Goal: Task Accomplishment & Management: Manage account settings

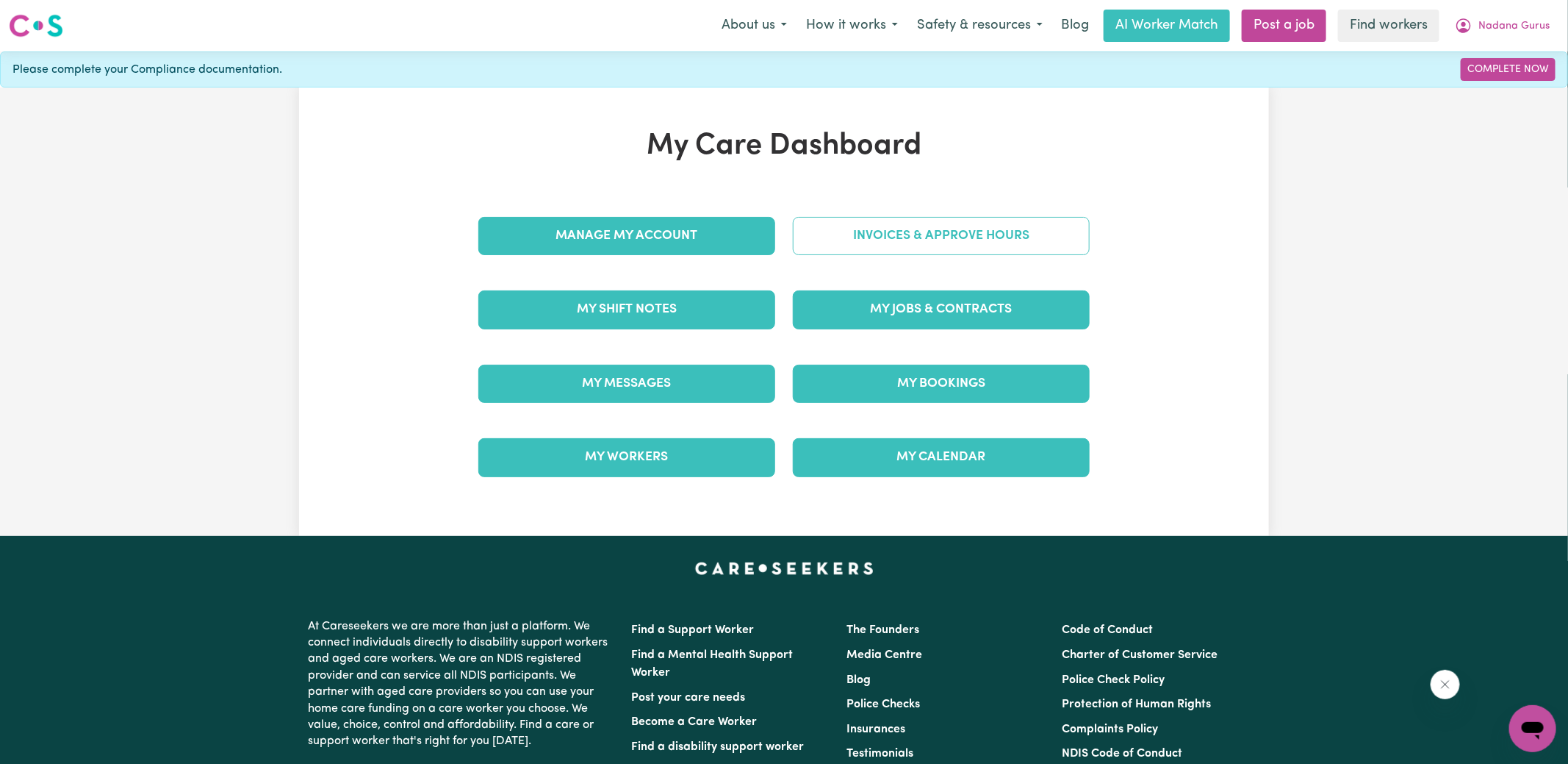
click at [865, 231] on link "Invoices & Approve Hours" at bounding box center [941, 235] width 296 height 38
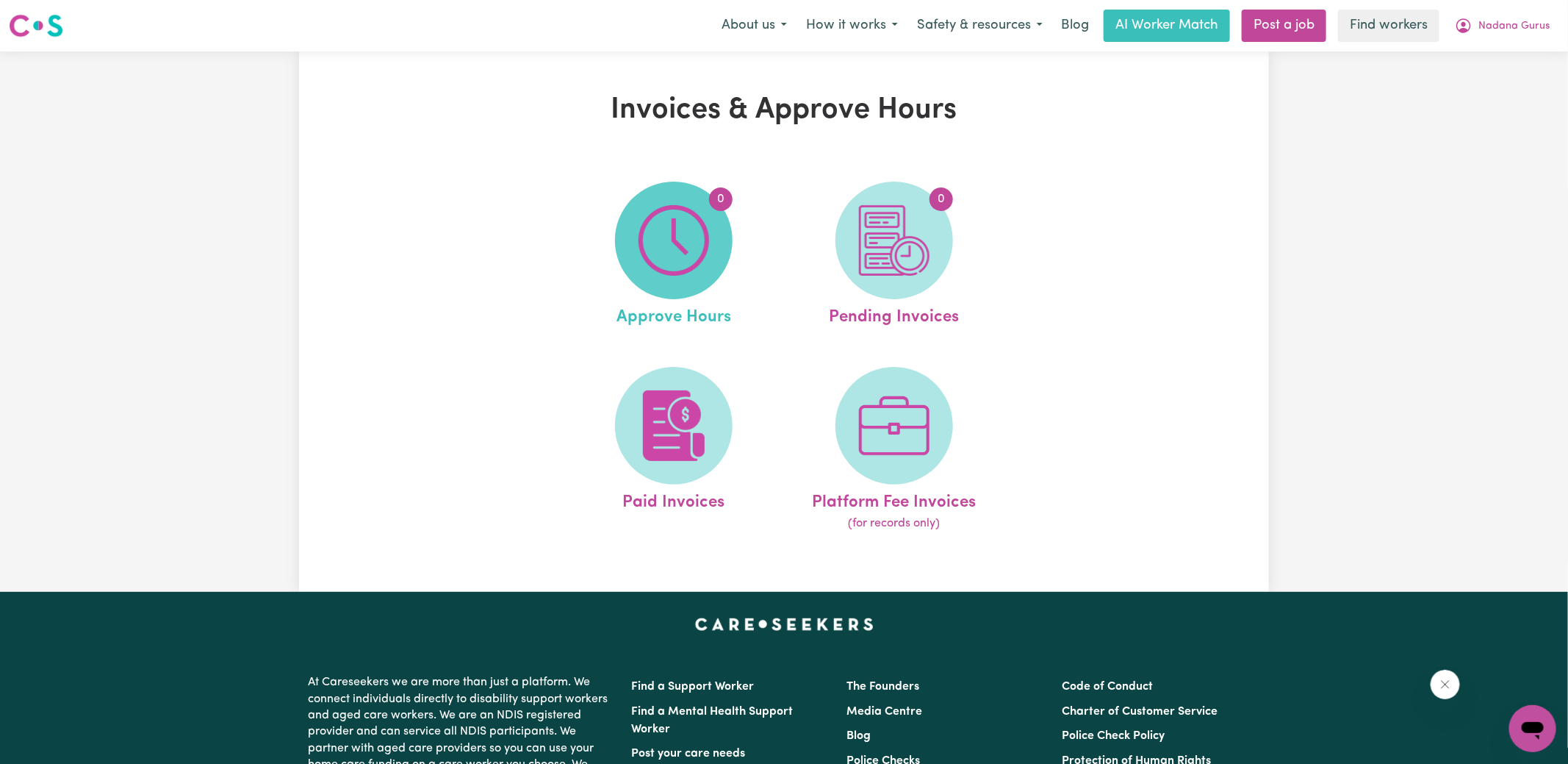
click at [652, 229] on img at bounding box center [674, 241] width 71 height 71
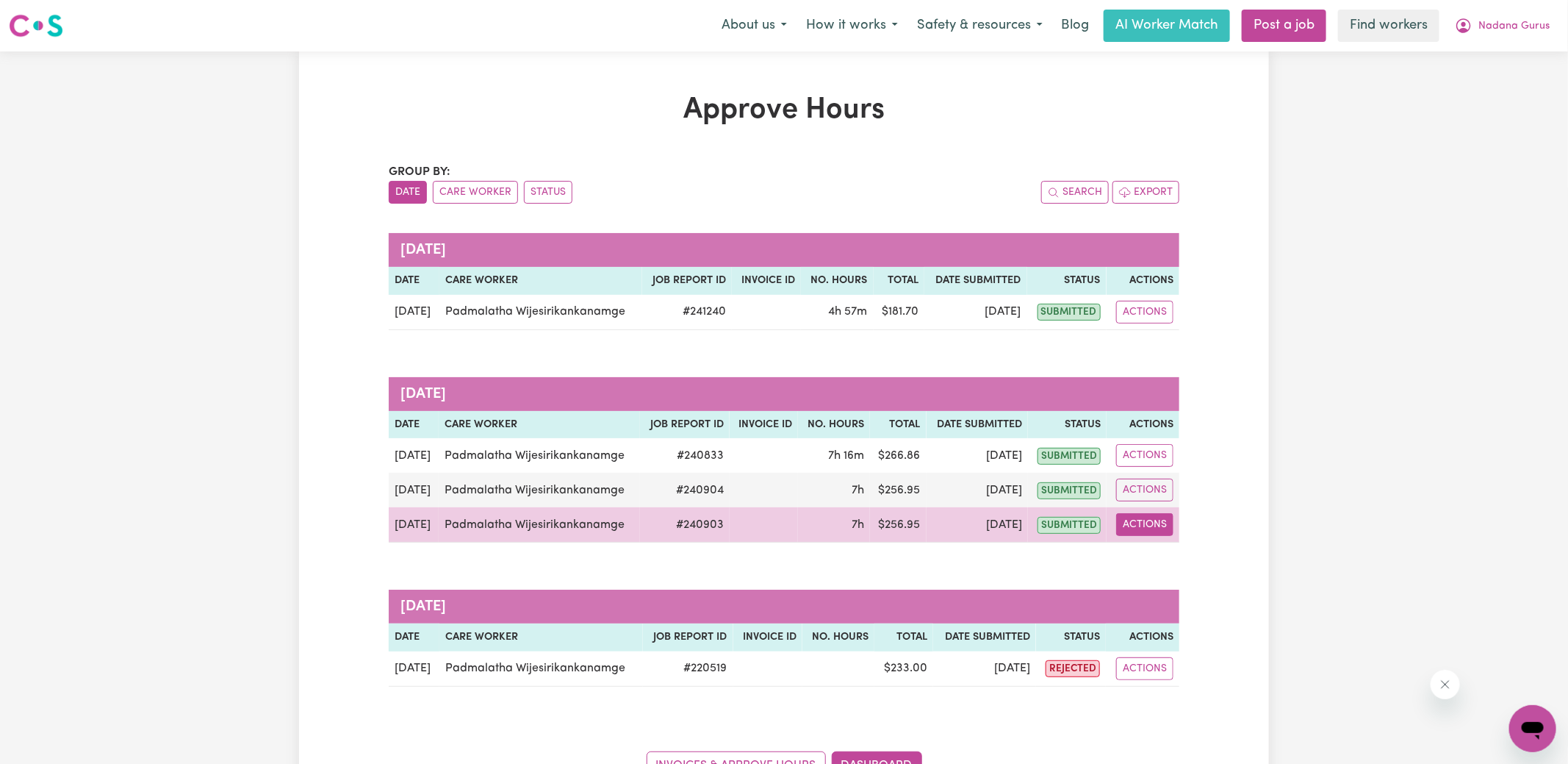
click at [1148, 533] on button "Actions" at bounding box center [1144, 525] width 58 height 23
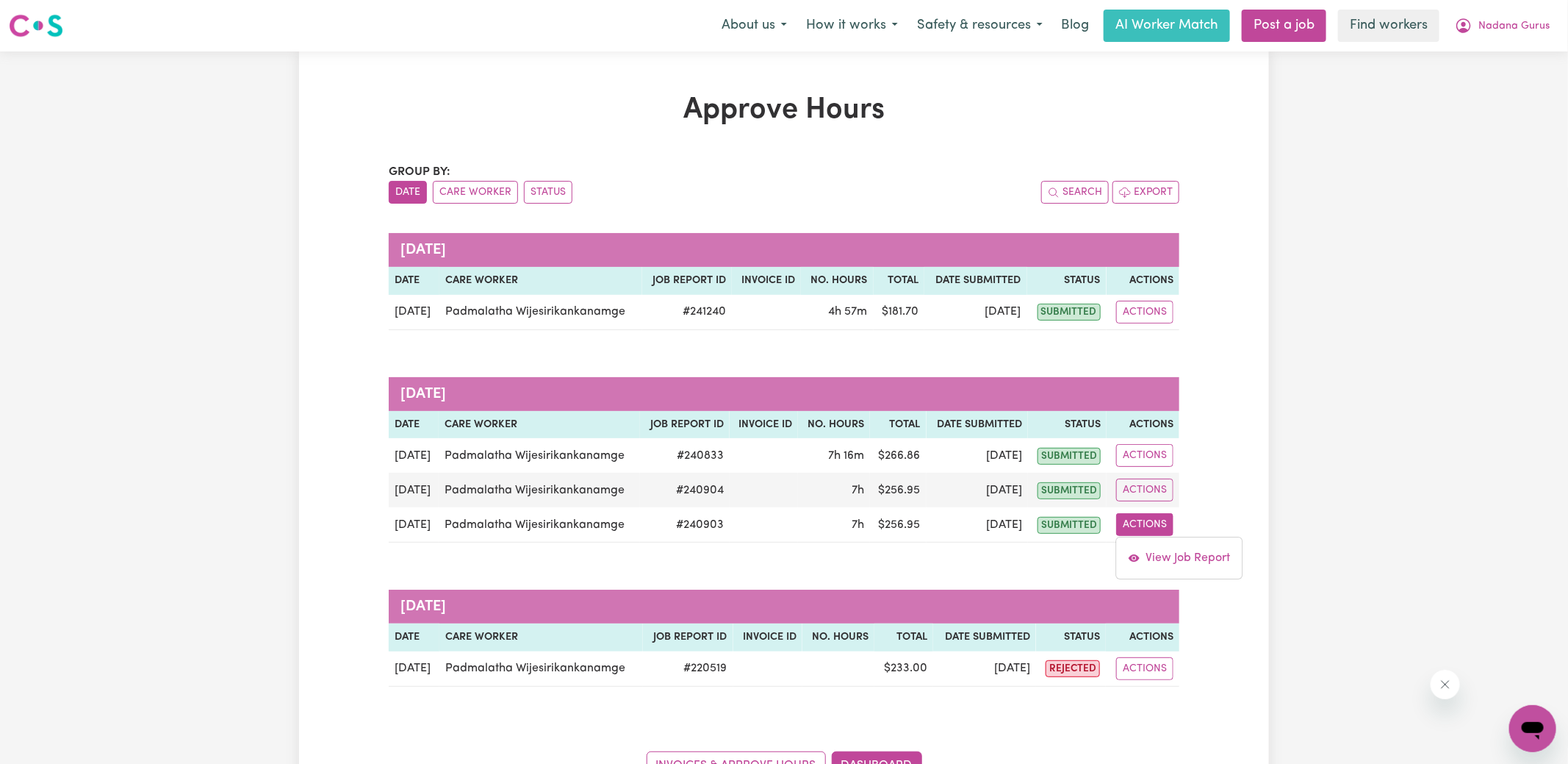
click at [1284, 378] on div "Approve Hours Group by: Date Care Worker Status Search Export [DATE] Date Care …" at bounding box center [784, 436] width 1568 height 769
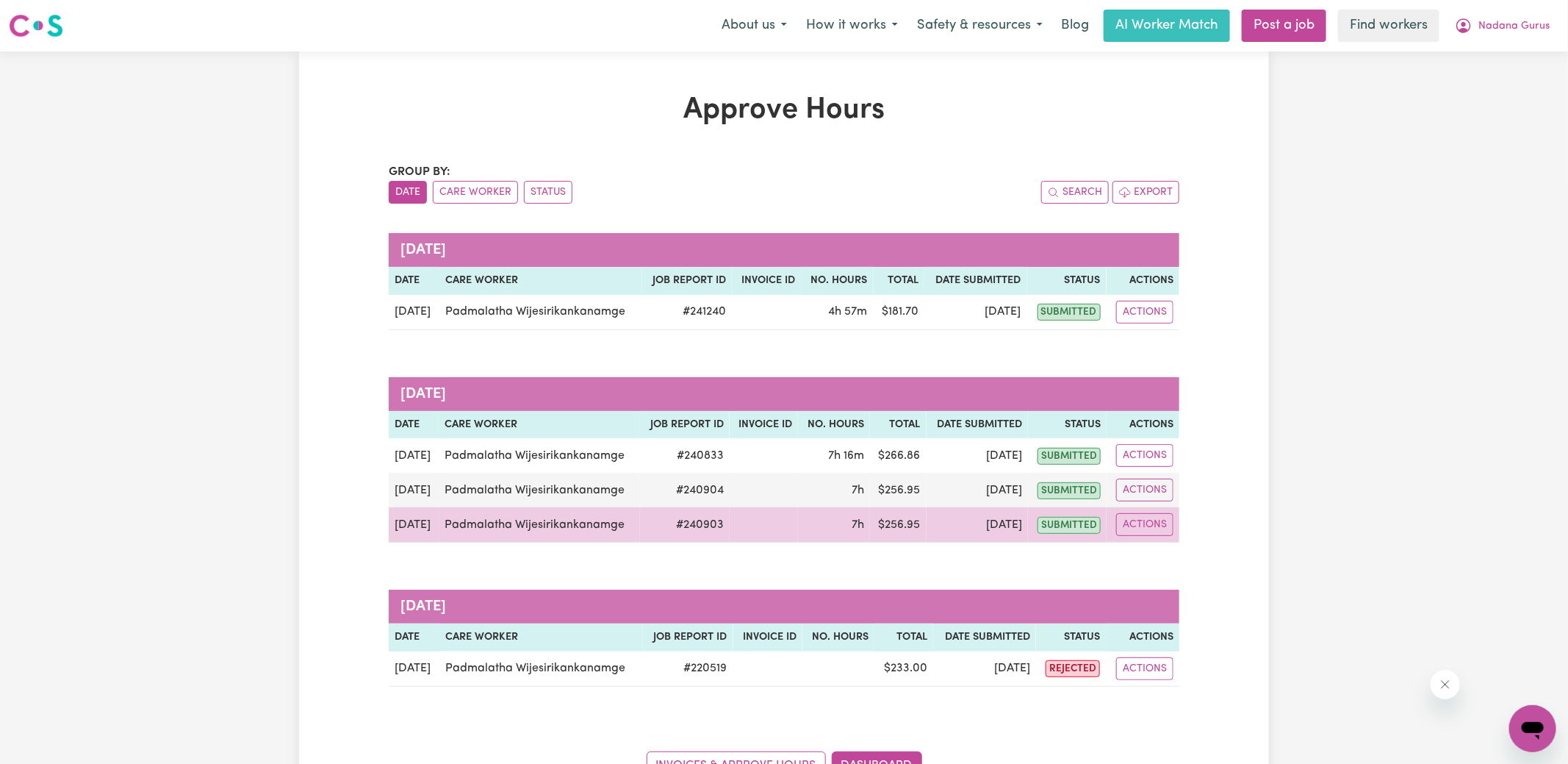
click at [1138, 535] on td "Actions View Job Report" at bounding box center [1142, 525] width 73 height 35
click at [1137, 525] on button "Actions" at bounding box center [1144, 525] width 58 height 23
click at [1186, 553] on link "View Job Report" at bounding box center [1180, 558] width 126 height 29
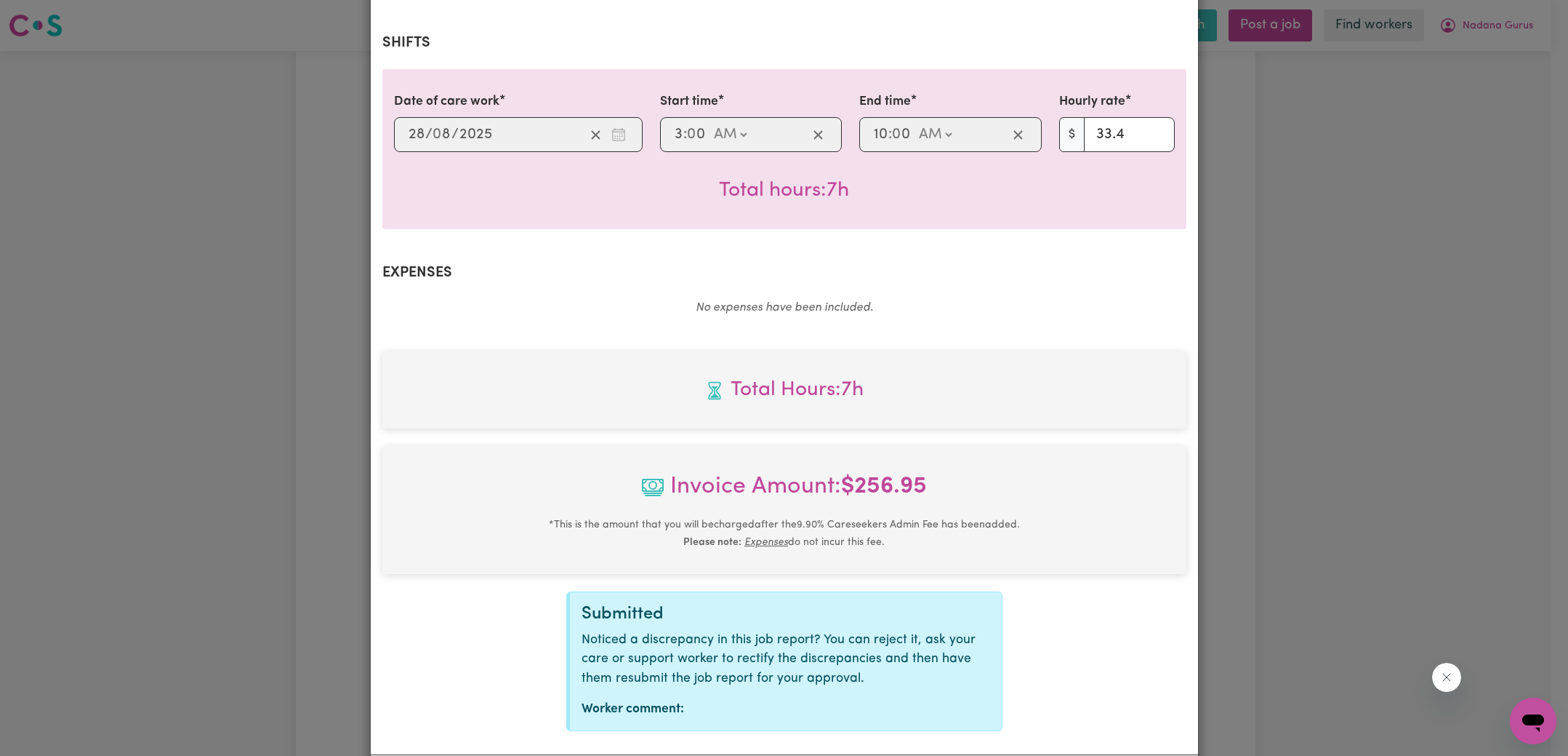
scroll to position [383, 0]
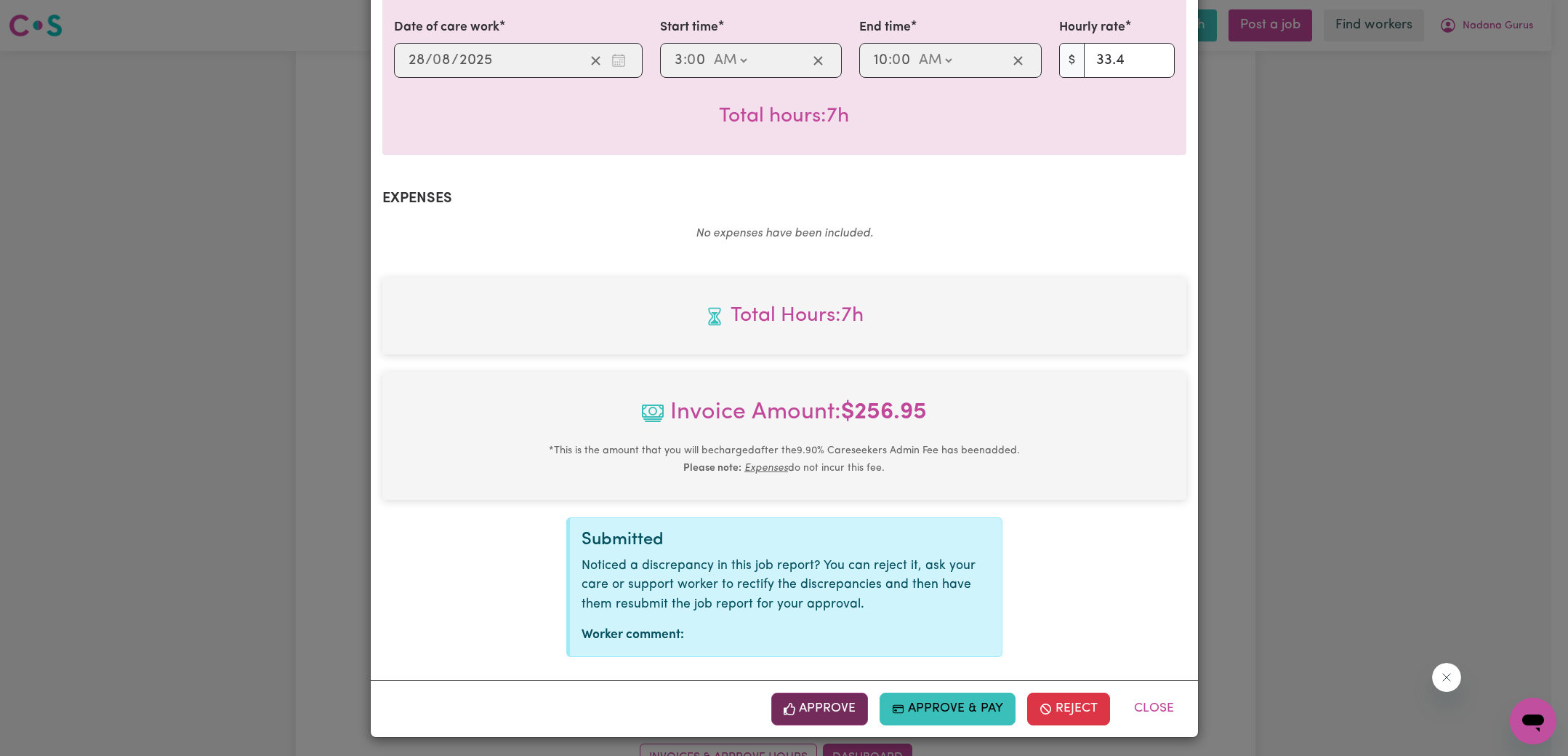
click at [853, 714] on button "Approve" at bounding box center [819, 708] width 97 height 32
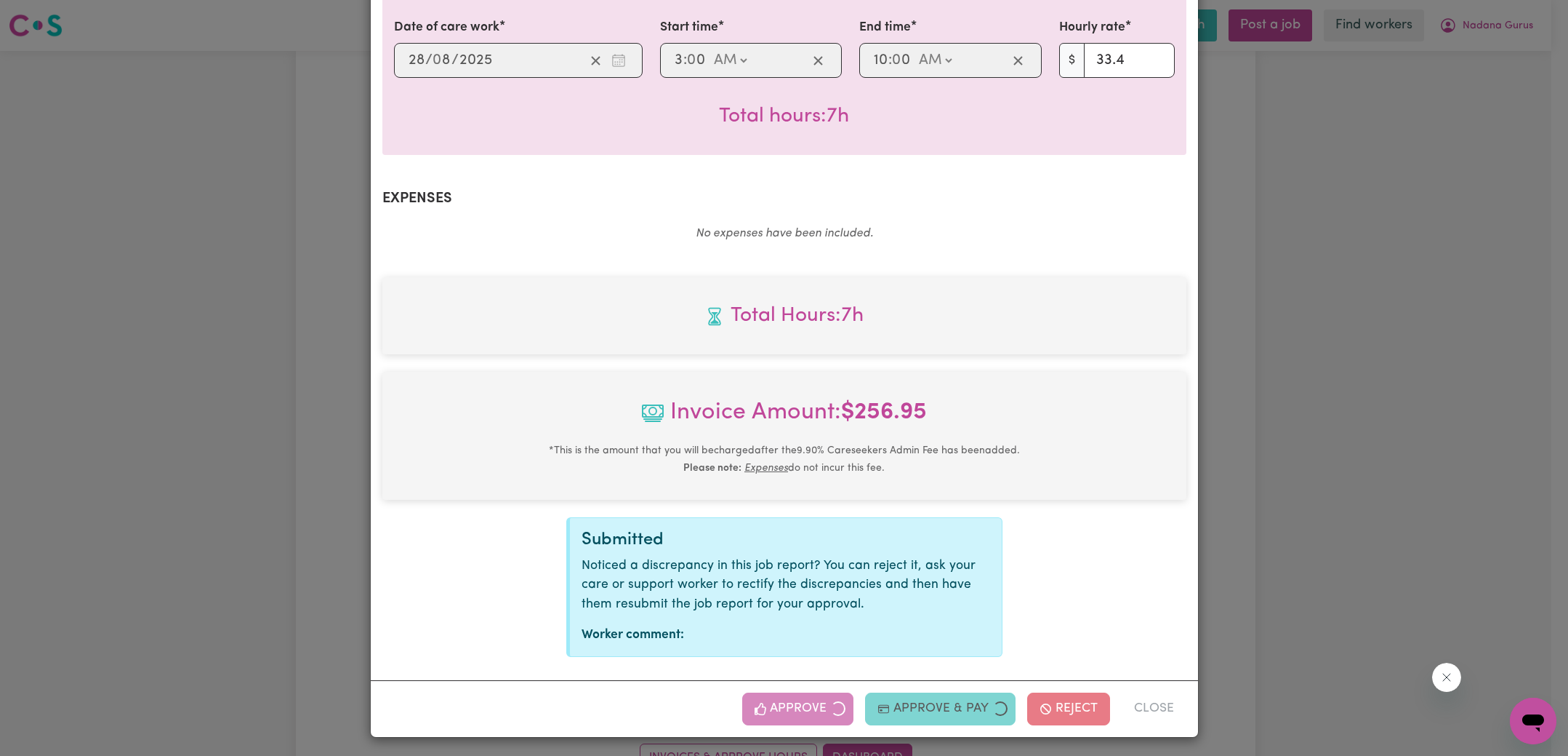
drag, startPoint x: 1314, startPoint y: 484, endPoint x: 1292, endPoint y: 484, distance: 22.0
click at [1313, 484] on div "Job Report # 240903 - [PERSON_NAME] Summary Job report # 240903 Client name: Na…" at bounding box center [784, 378] width 1568 height 756
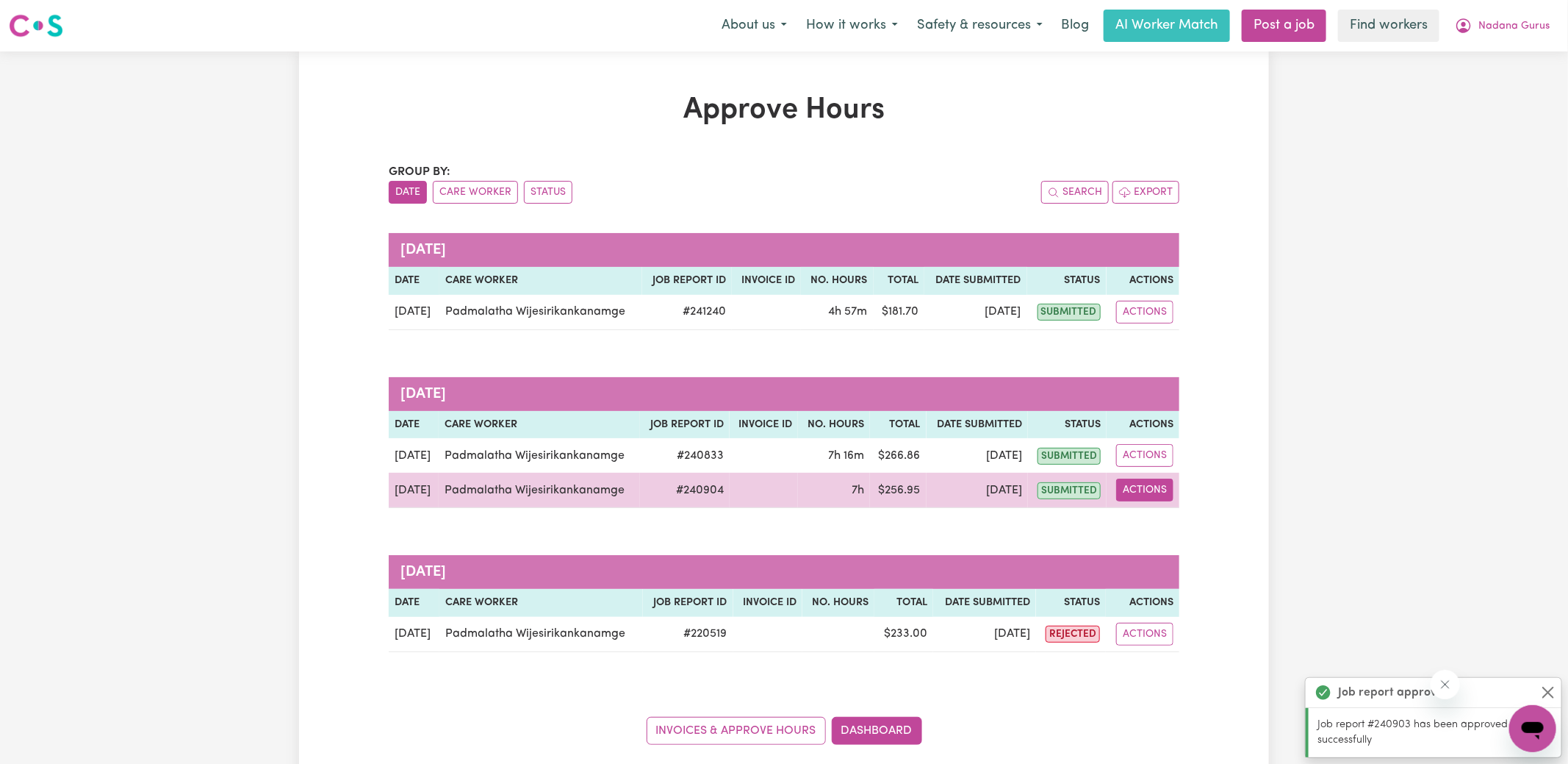
click at [1147, 495] on button "Actions" at bounding box center [1144, 490] width 58 height 23
click at [1176, 520] on link "View Job Report" at bounding box center [1180, 523] width 126 height 29
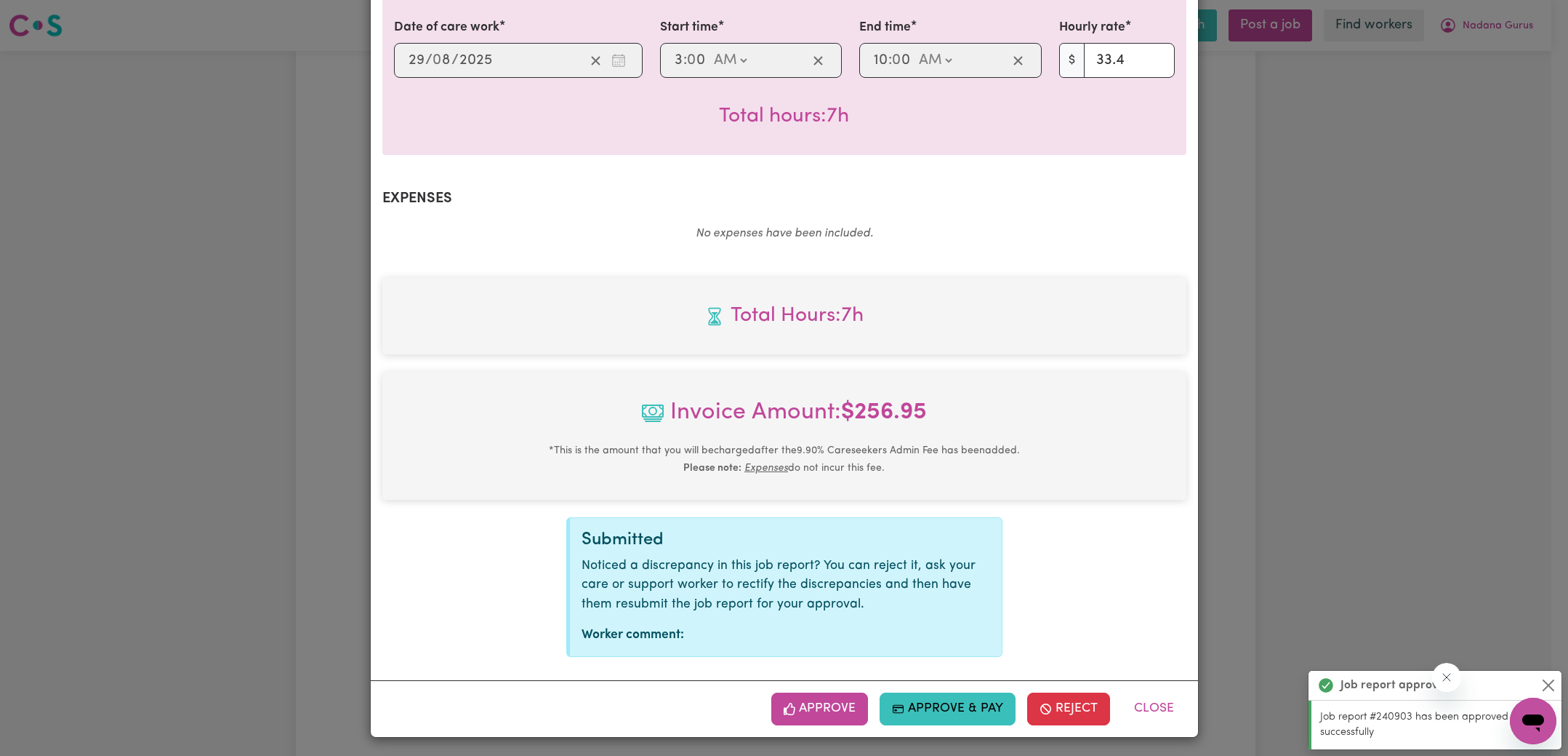
click at [825, 702] on button "Approve" at bounding box center [819, 708] width 97 height 32
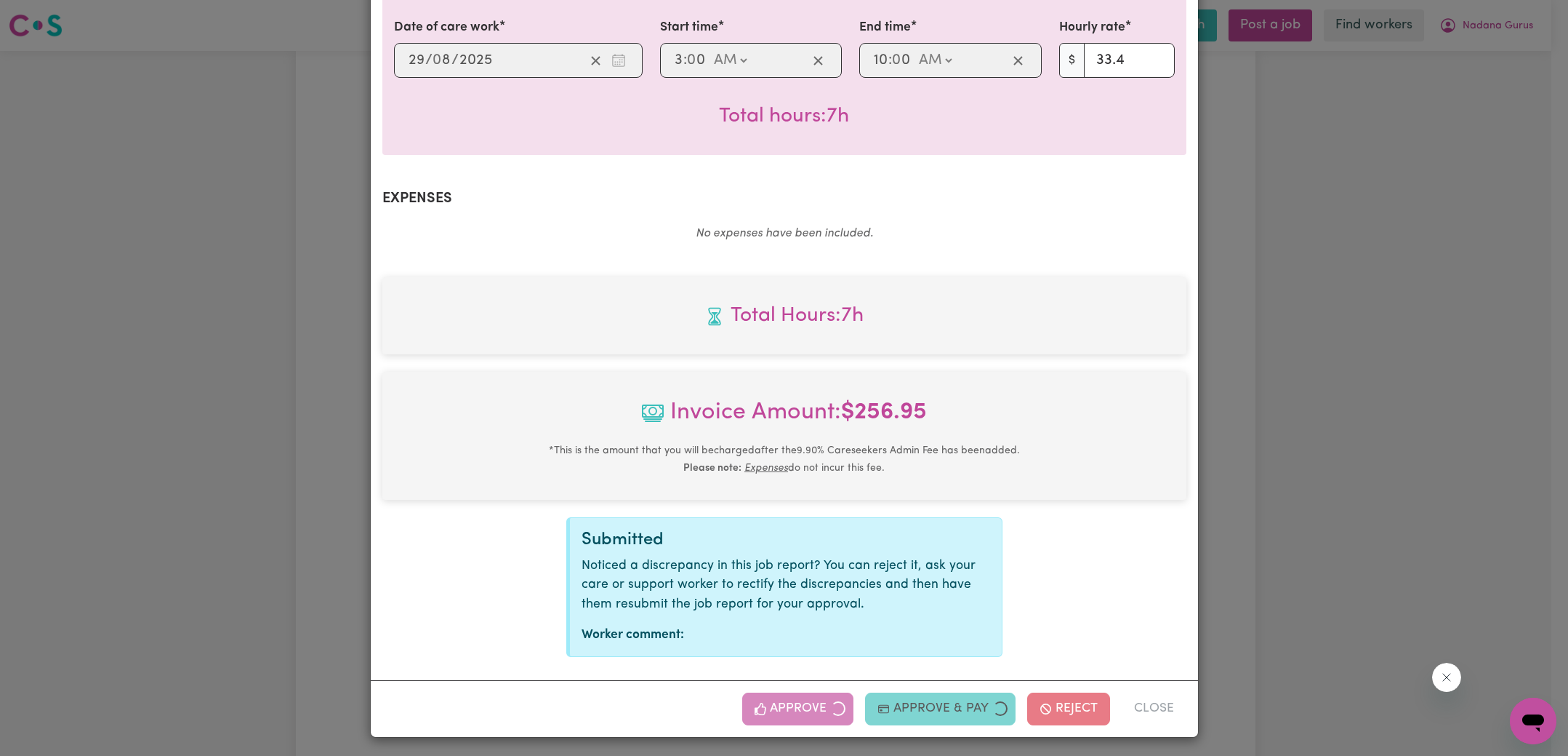
click at [1216, 403] on div "Job Report # 240904 - [PERSON_NAME] Summary Job report # 240904 Client name: Na…" at bounding box center [784, 378] width 1568 height 756
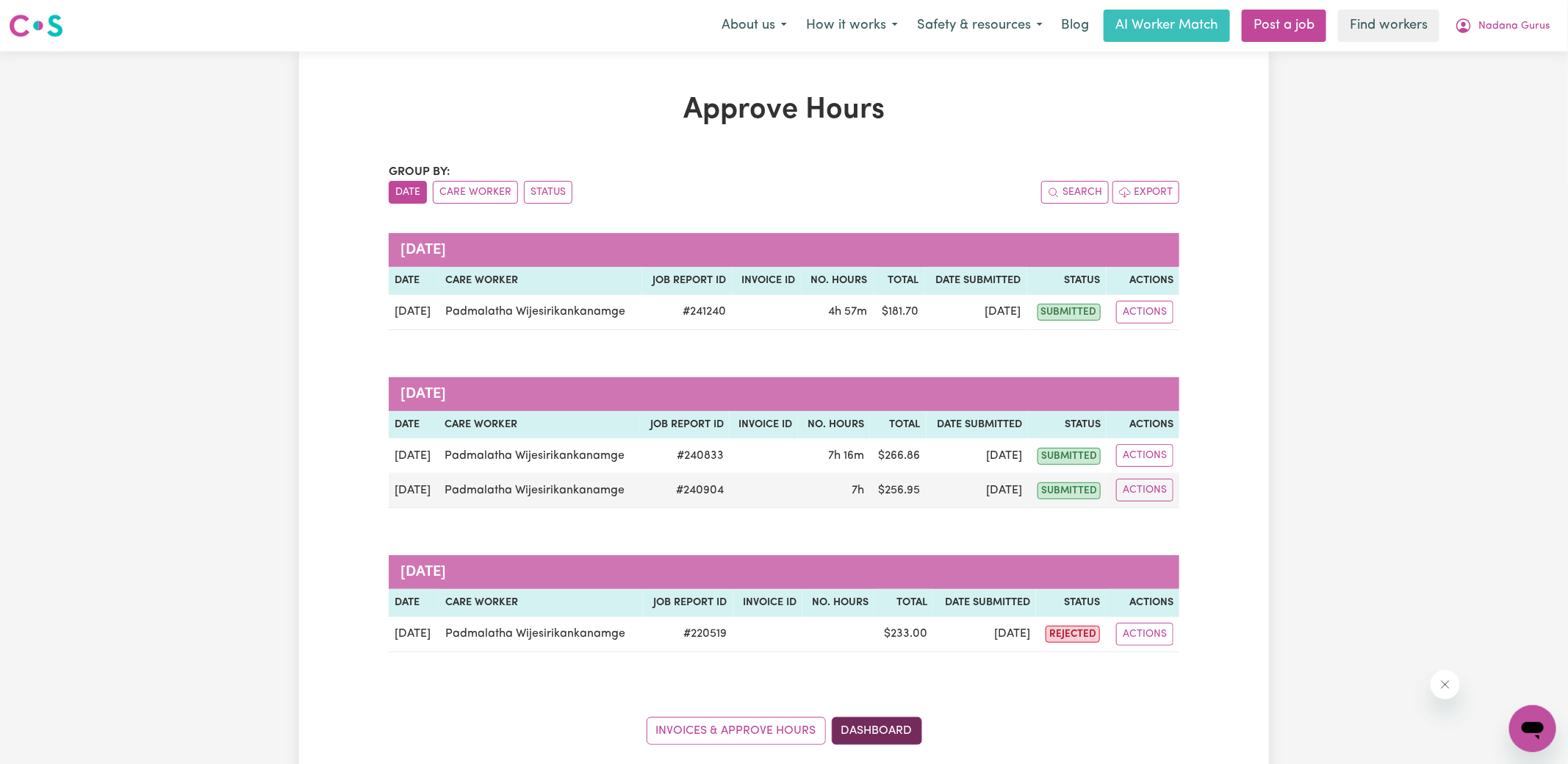
click at [896, 723] on link "Dashboard" at bounding box center [877, 731] width 90 height 28
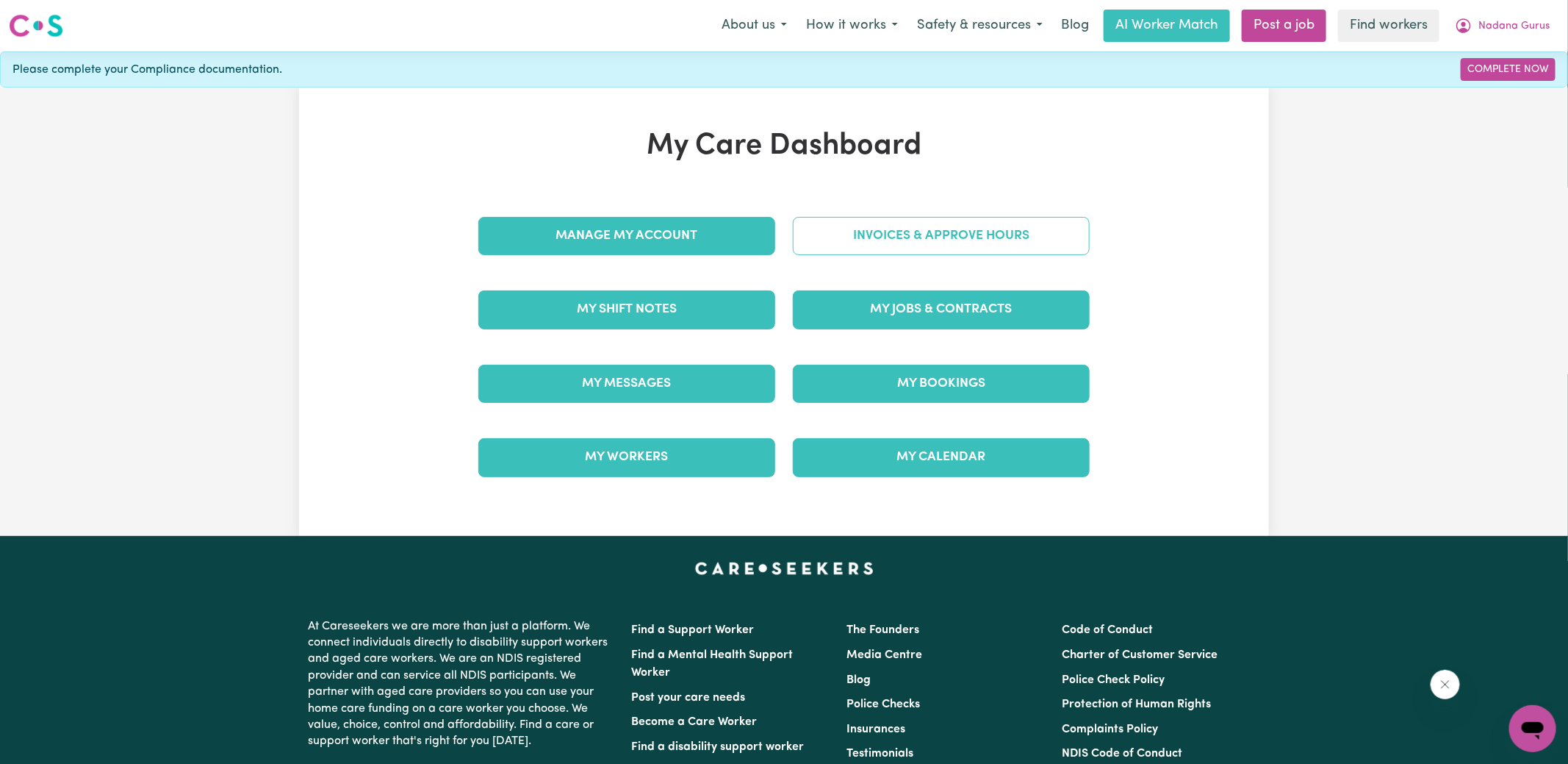
click at [862, 243] on link "Invoices & Approve Hours" at bounding box center [941, 235] width 296 height 38
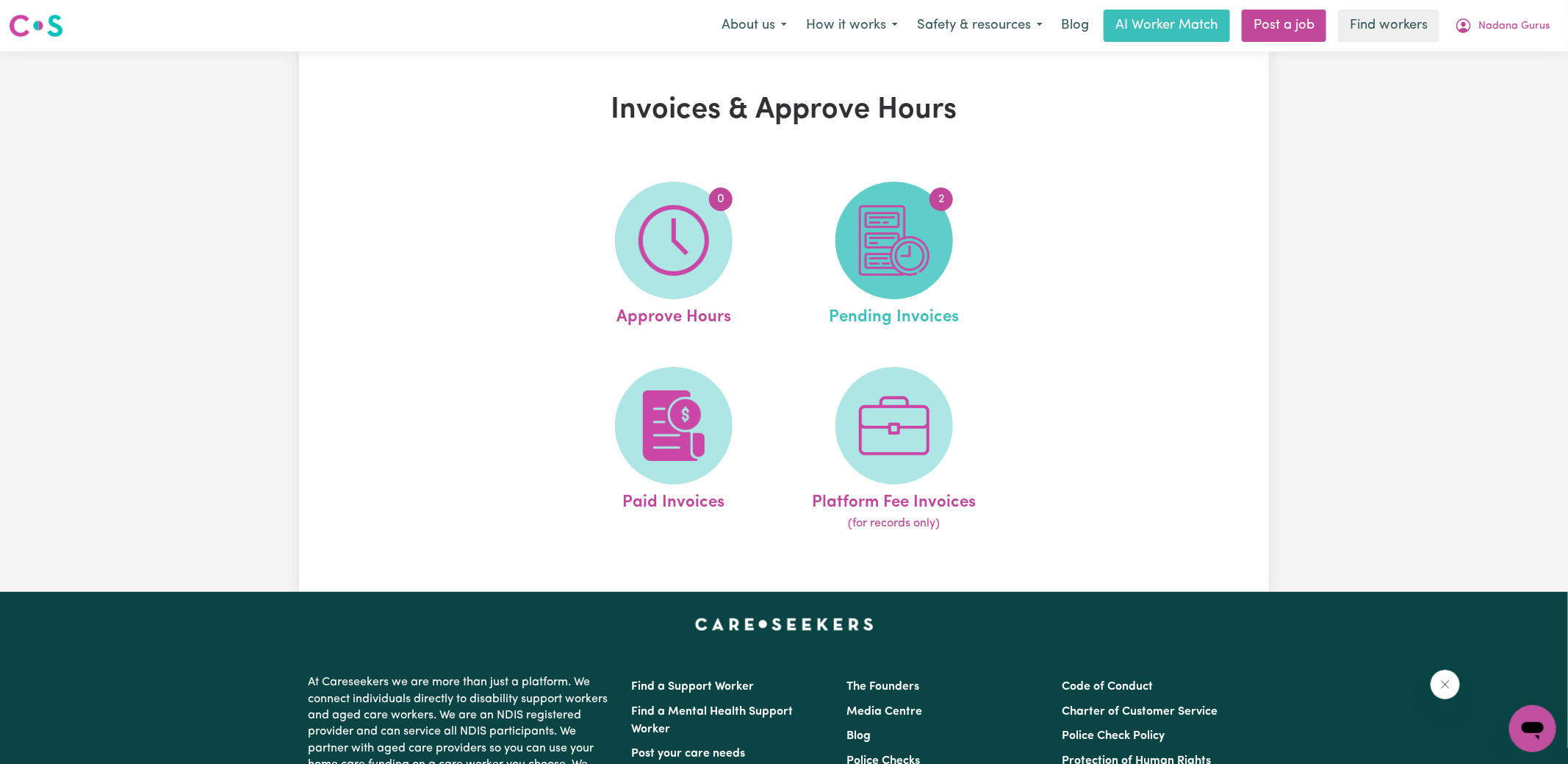
click at [896, 250] on img at bounding box center [895, 241] width 71 height 71
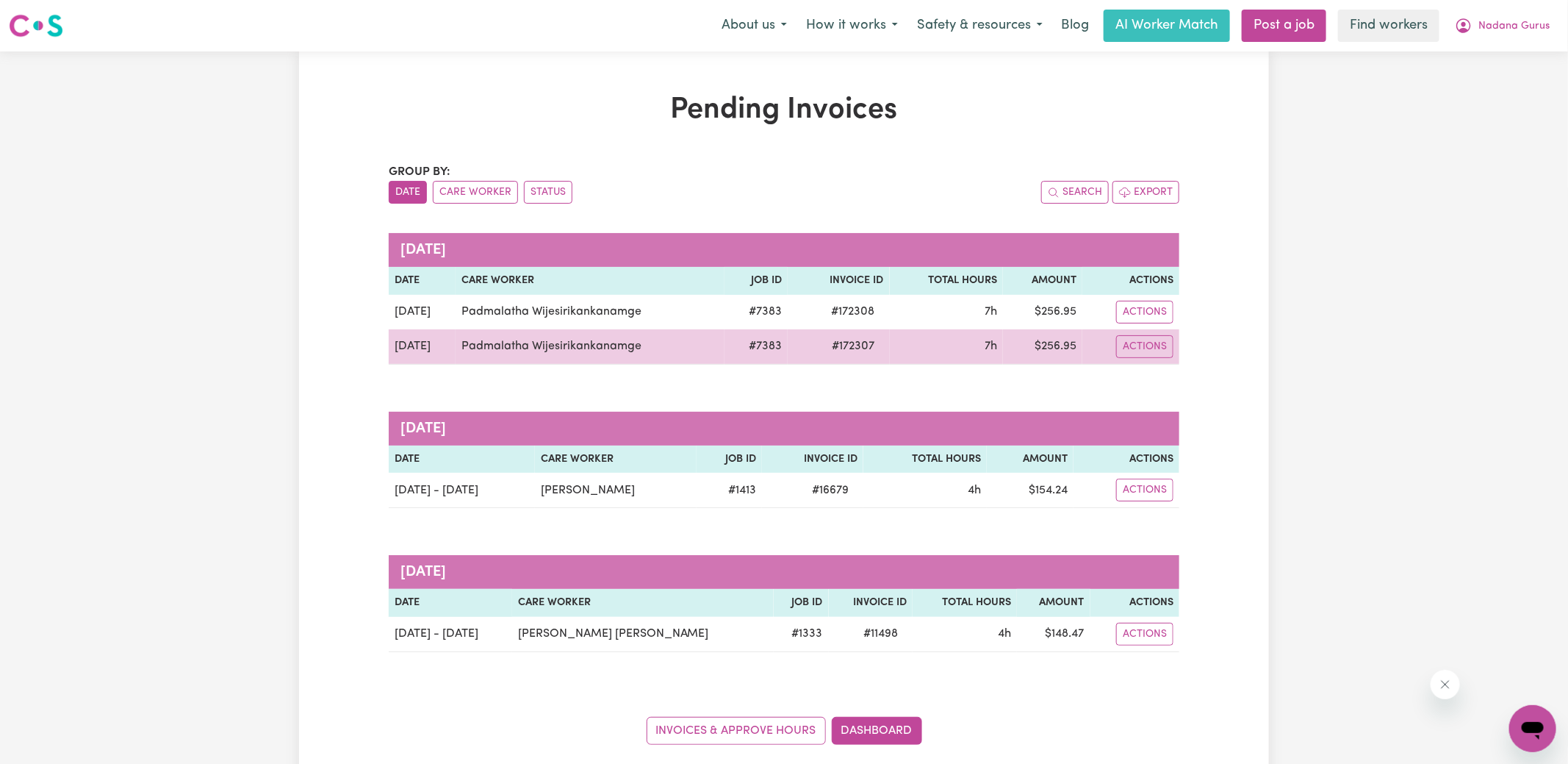
click at [858, 349] on span "# 172307" at bounding box center [854, 346] width 60 height 18
copy span "172307"
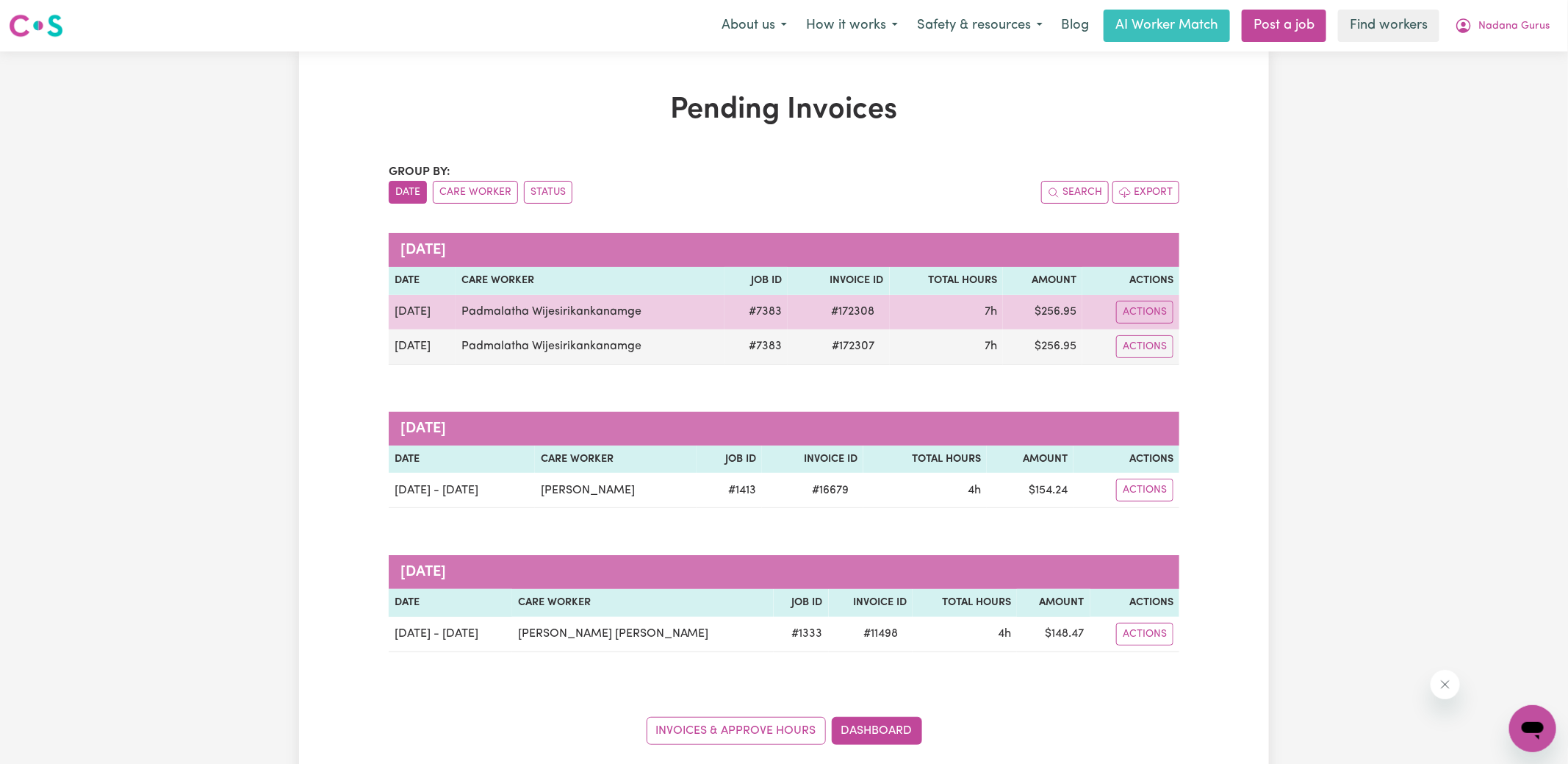
click at [863, 309] on span "# 172308" at bounding box center [853, 312] width 61 height 18
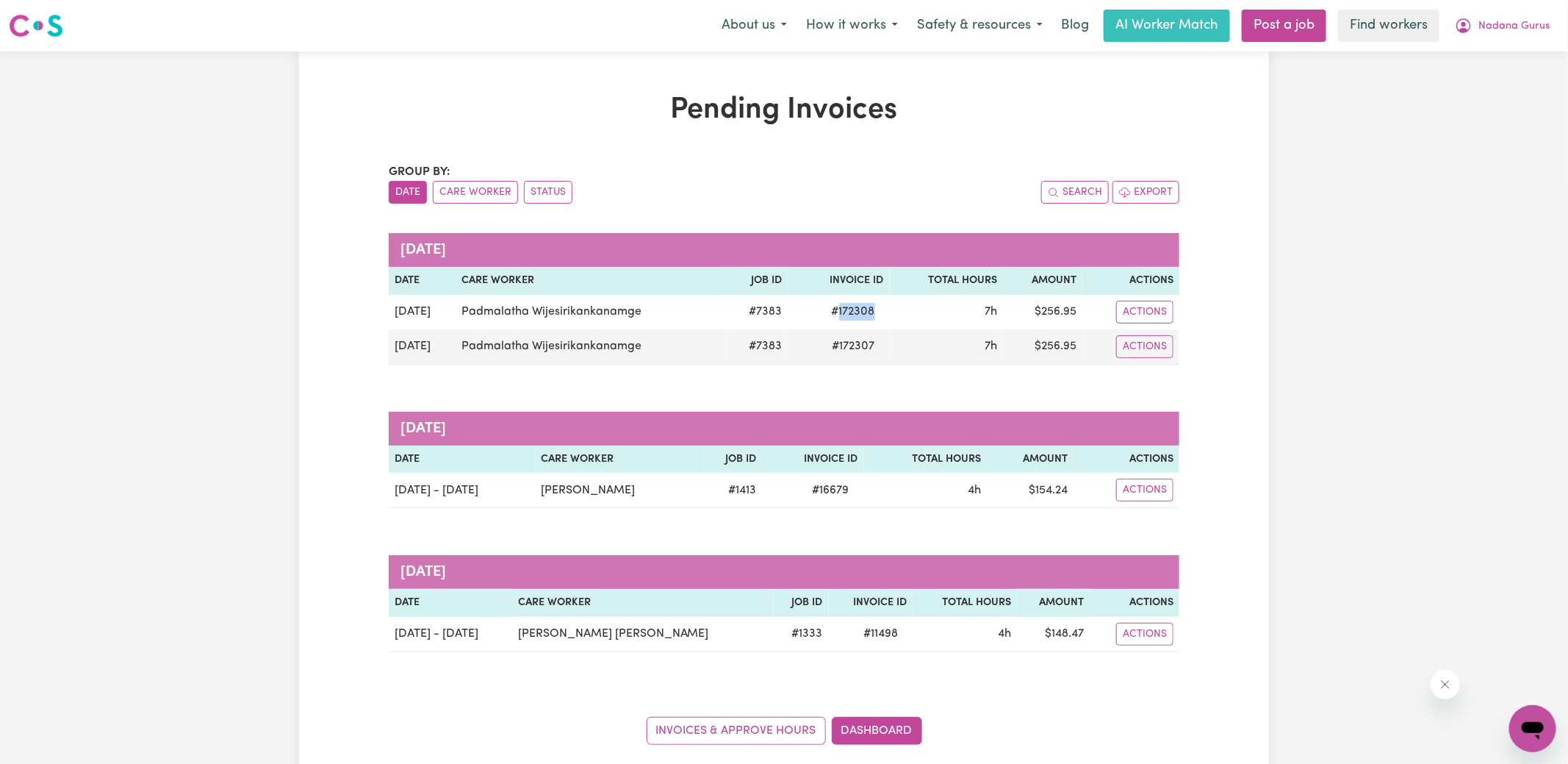
copy span "172308"
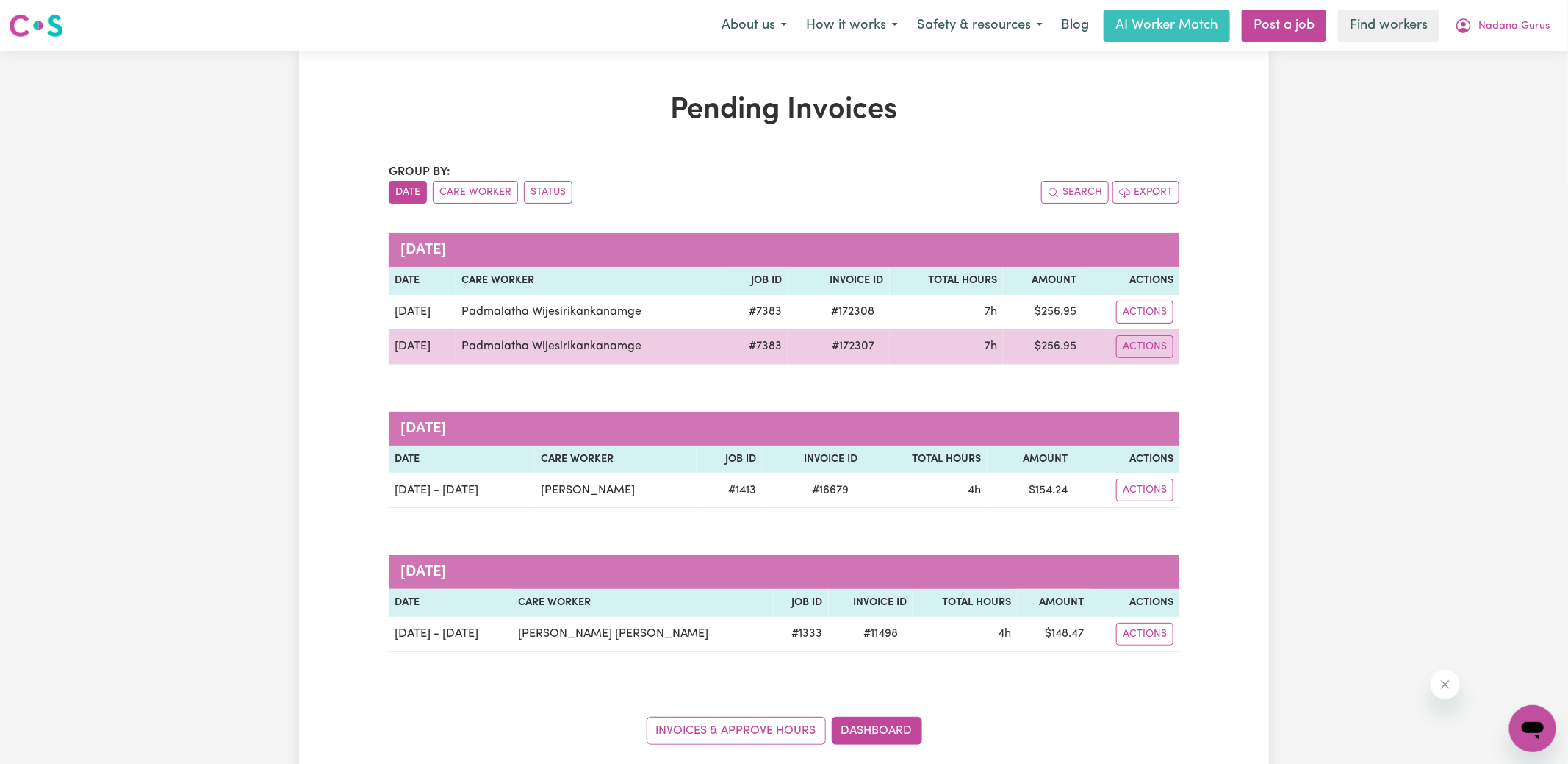
click at [1052, 343] on td "$ 256.95" at bounding box center [1042, 347] width 80 height 35
click at [1053, 343] on td "$ 256.95" at bounding box center [1042, 347] width 80 height 35
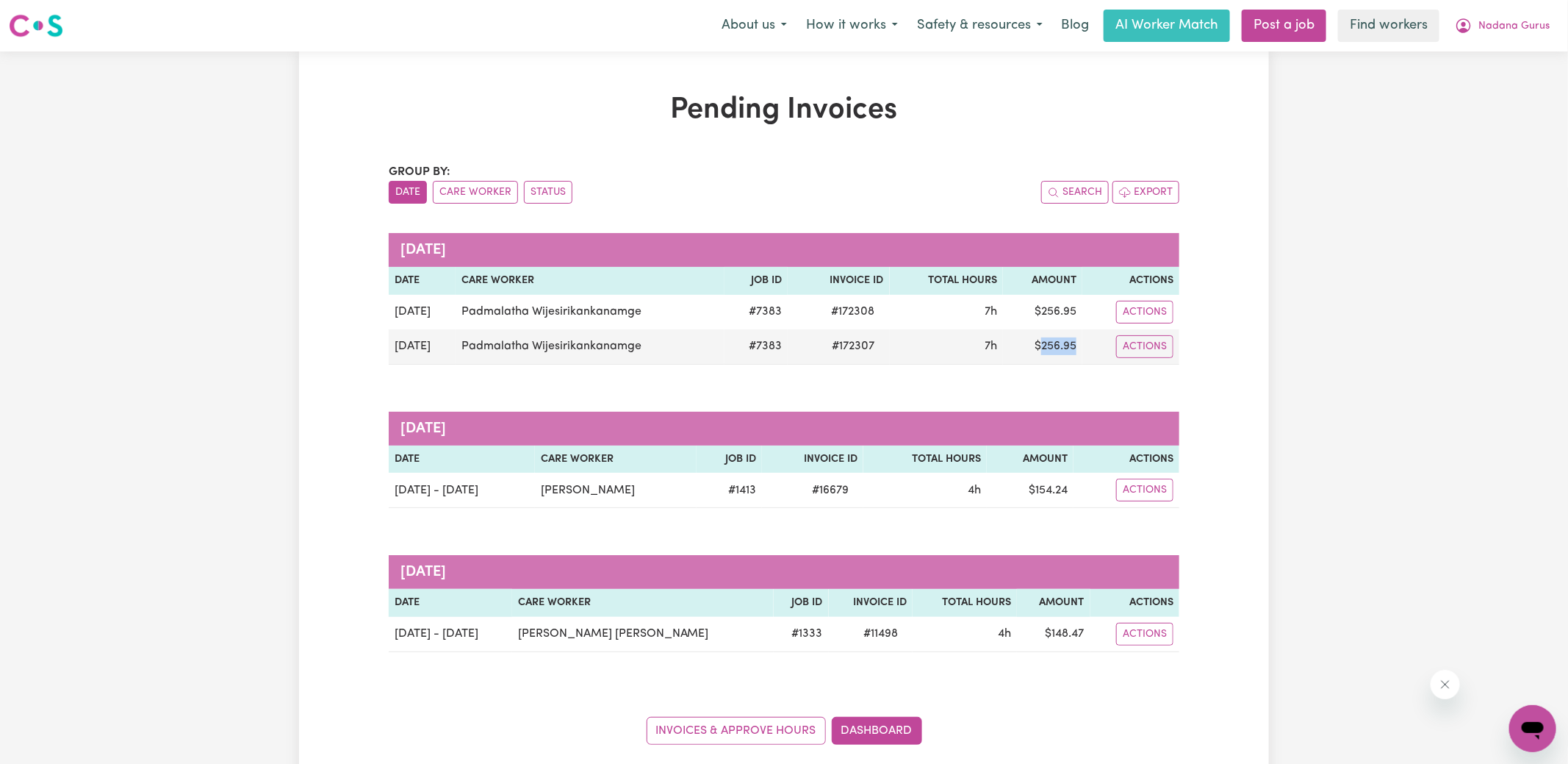
copy td "256.95"
click at [1501, 22] on span "Nadana Gurus" at bounding box center [1514, 27] width 72 height 16
click at [1489, 81] on link "Logout" at bounding box center [1500, 85] width 116 height 28
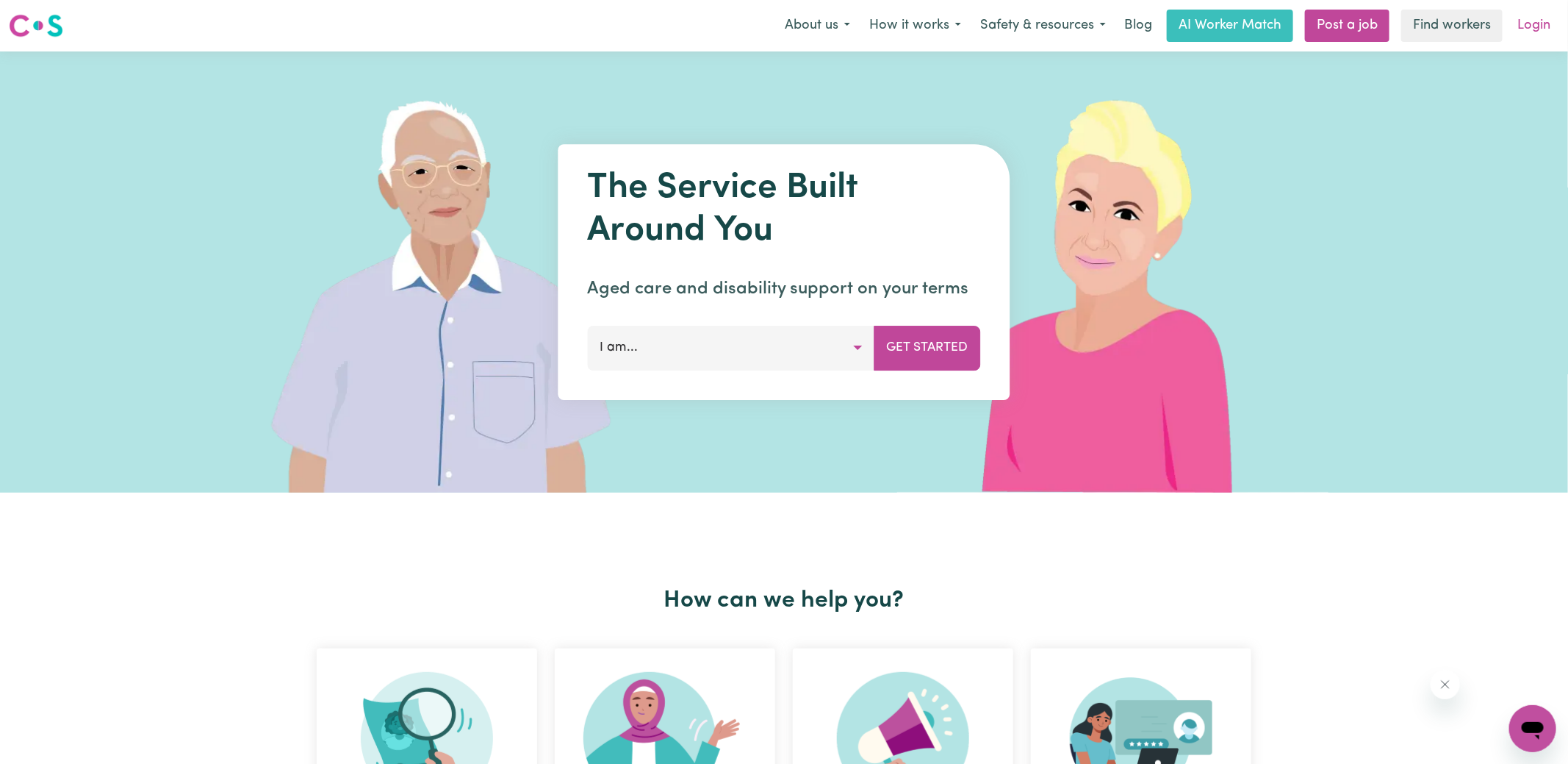
click at [1543, 38] on link "Login" at bounding box center [1533, 26] width 50 height 33
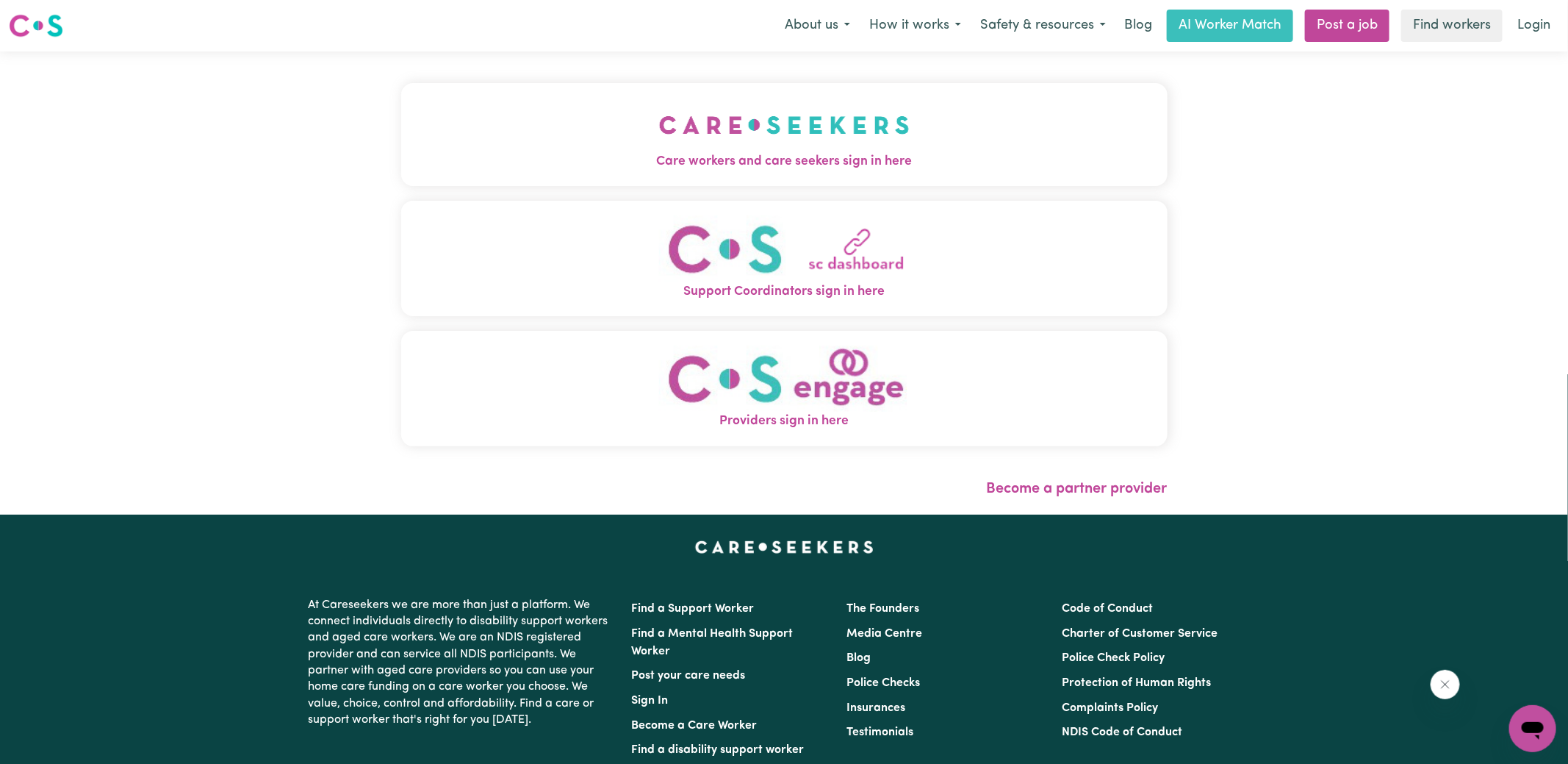
click at [671, 127] on img "Care workers and care seekers sign in here" at bounding box center [784, 124] width 250 height 54
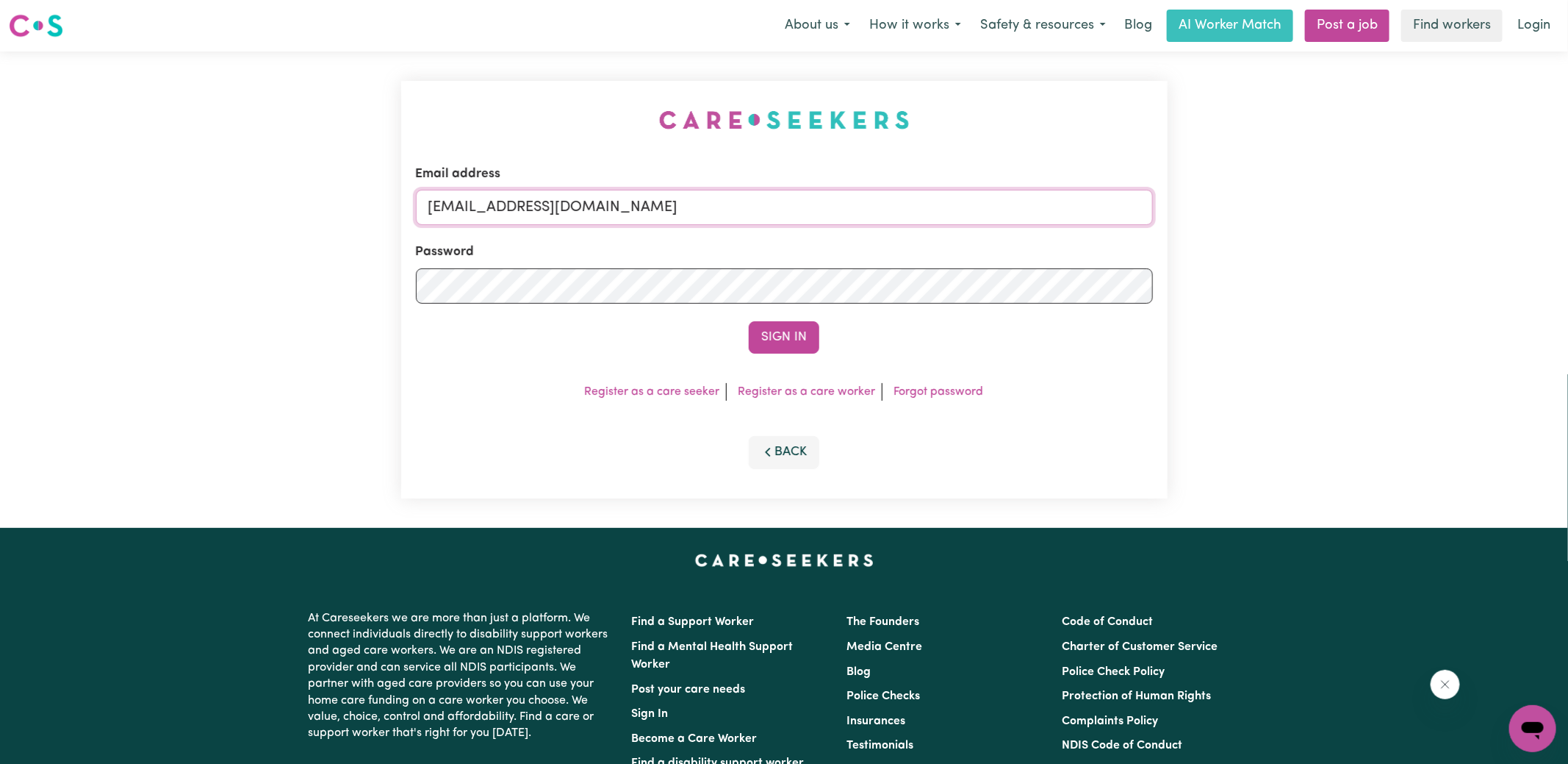
drag, startPoint x: 855, startPoint y: 211, endPoint x: 42, endPoint y: 180, distance: 813.6
click at [58, 210] on div "Email address [EMAIL_ADDRESS][DOMAIN_NAME] Password Sign In Register as a care …" at bounding box center [784, 289] width 1568 height 476
type input "[PERSON_NAME][EMAIL_ADDRESS][DOMAIN_NAME]"
click at [749, 321] on button "Sign In" at bounding box center [784, 337] width 71 height 33
